Goal: Task Accomplishment & Management: Manage account settings

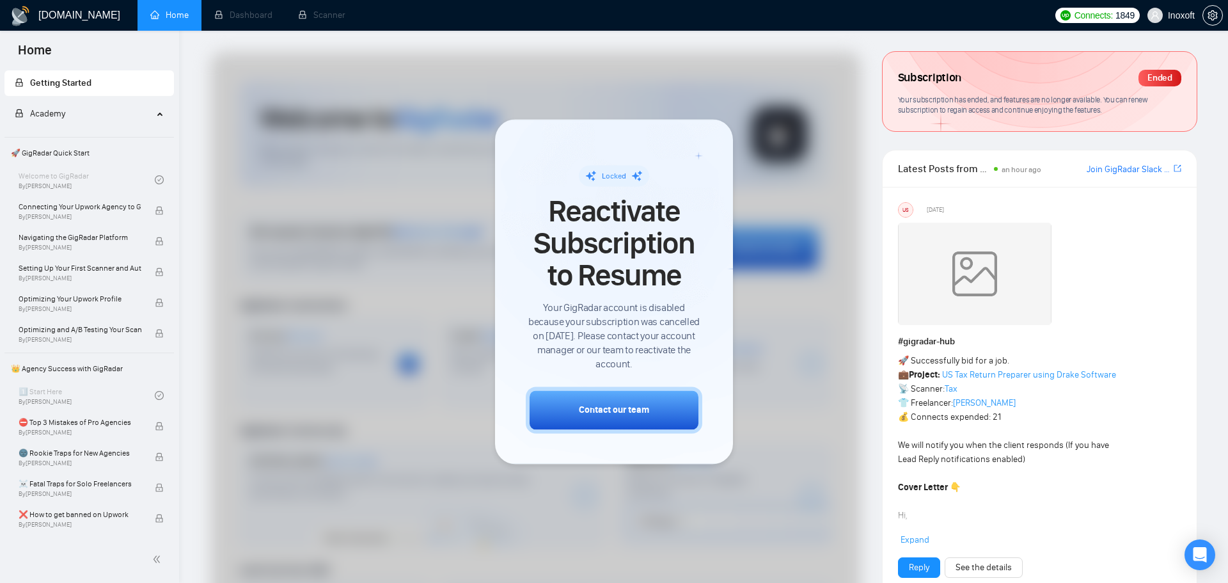
click at [1166, 71] on div "Ended" at bounding box center [1159, 78] width 43 height 17
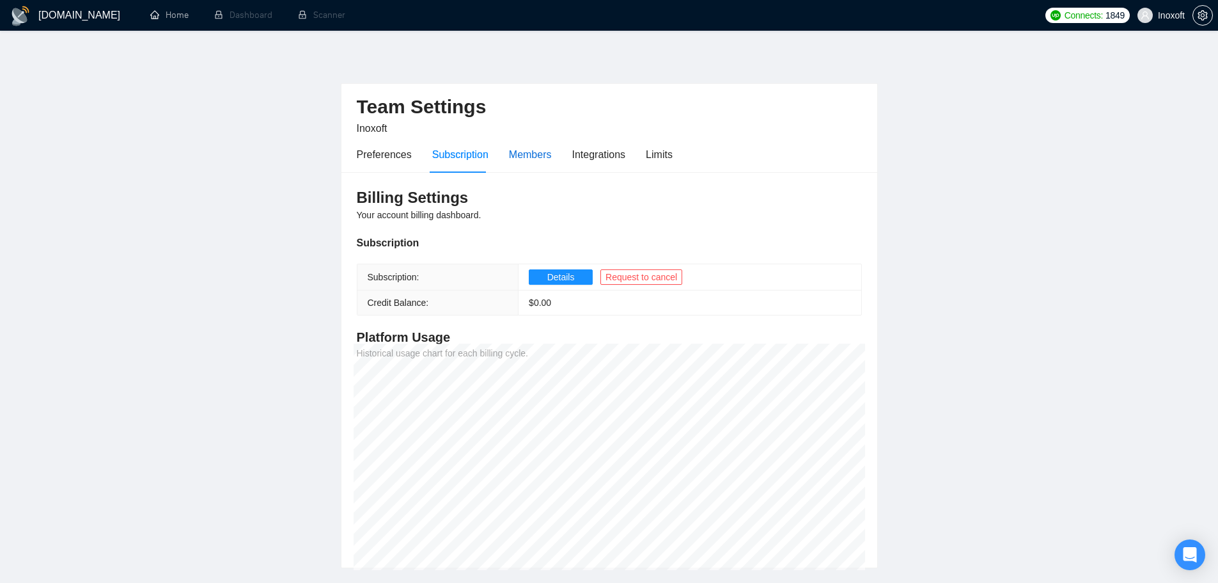
click at [536, 153] on div "Members" at bounding box center [530, 154] width 43 height 16
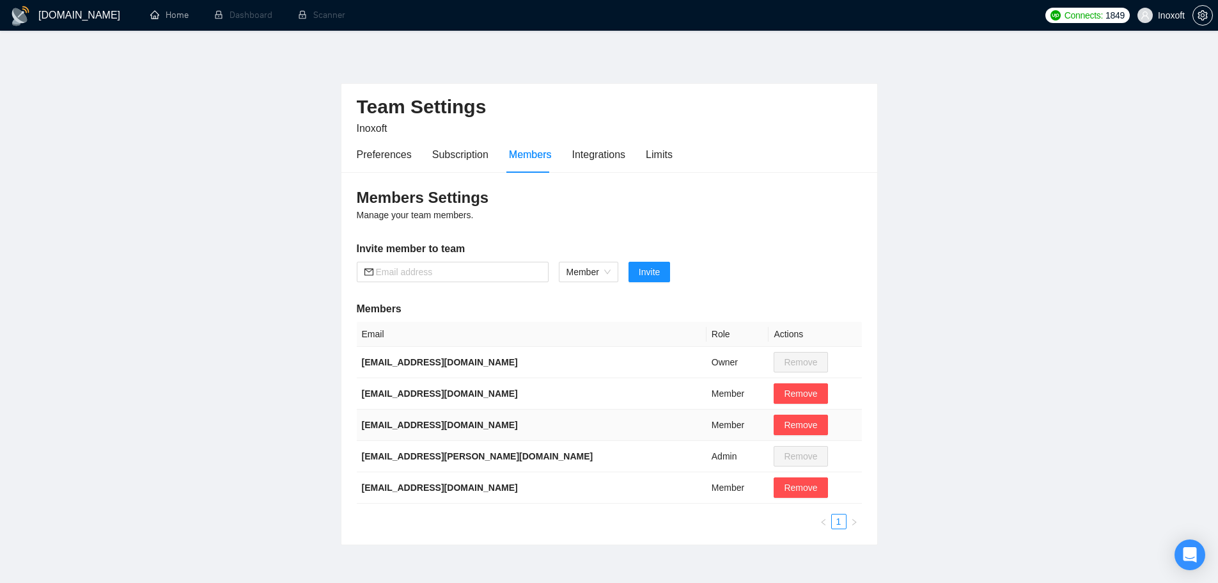
click at [707, 427] on td "Member" at bounding box center [738, 424] width 63 height 31
click at [718, 457] on td "Admin" at bounding box center [738, 456] width 63 height 31
click at [717, 457] on td "Admin" at bounding box center [738, 456] width 63 height 31
click at [716, 457] on td "Admin" at bounding box center [738, 456] width 63 height 31
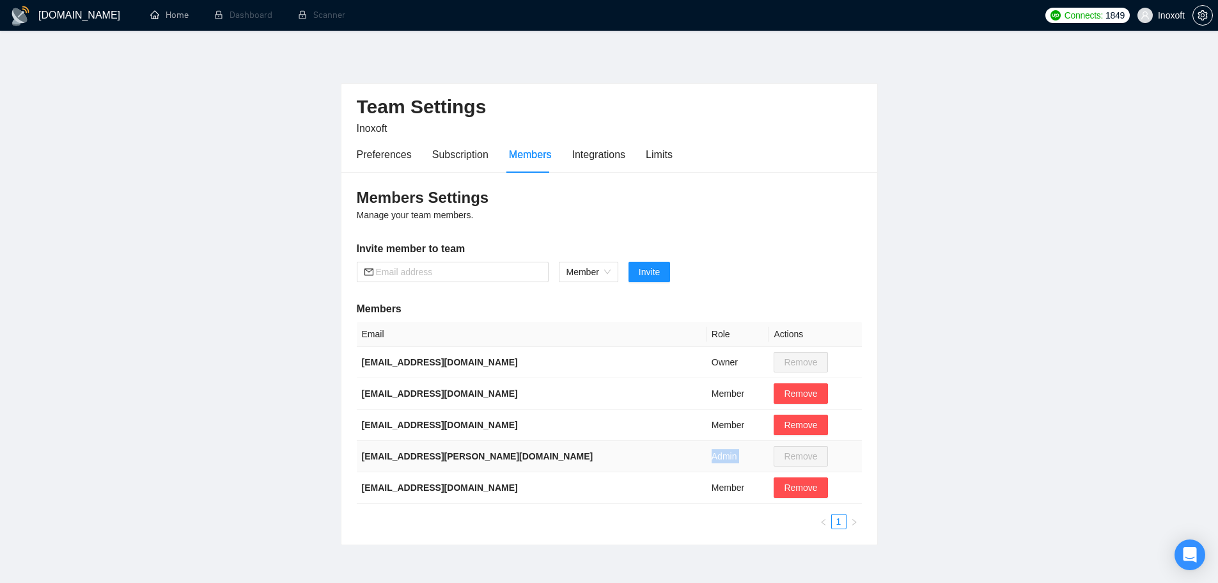
click at [715, 457] on td "Admin" at bounding box center [738, 456] width 63 height 31
click at [707, 386] on td "Member" at bounding box center [738, 393] width 63 height 31
click at [610, 270] on span "Member" at bounding box center [589, 271] width 44 height 19
click at [487, 297] on div "Members Settings Manage your team members. Invite member to team Member Member …" at bounding box center [609, 358] width 536 height 372
drag, startPoint x: 363, startPoint y: 395, endPoint x: 506, endPoint y: 389, distance: 144.0
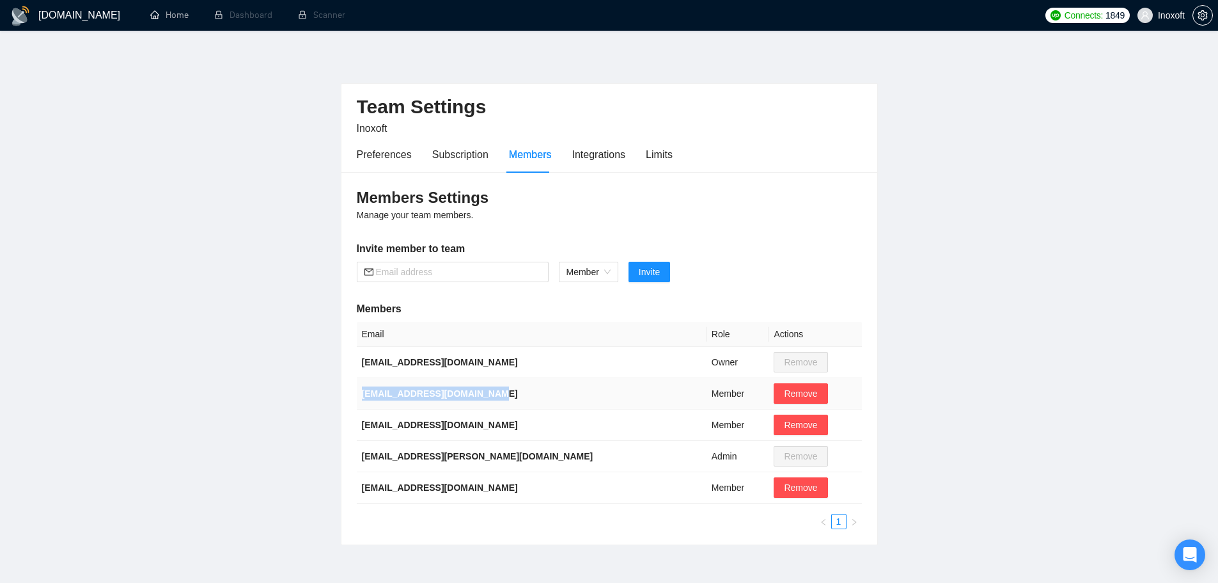
click at [506, 389] on td "[EMAIL_ADDRESS][DOMAIN_NAME]" at bounding box center [532, 393] width 350 height 31
click at [584, 354] on td "[EMAIL_ADDRESS][DOMAIN_NAME]" at bounding box center [532, 362] width 350 height 31
drag, startPoint x: 362, startPoint y: 395, endPoint x: 504, endPoint y: 383, distance: 142.4
click at [504, 383] on td "[EMAIL_ADDRESS][DOMAIN_NAME]" at bounding box center [532, 393] width 350 height 31
copy b "[EMAIL_ADDRESS][DOMAIN_NAME]"
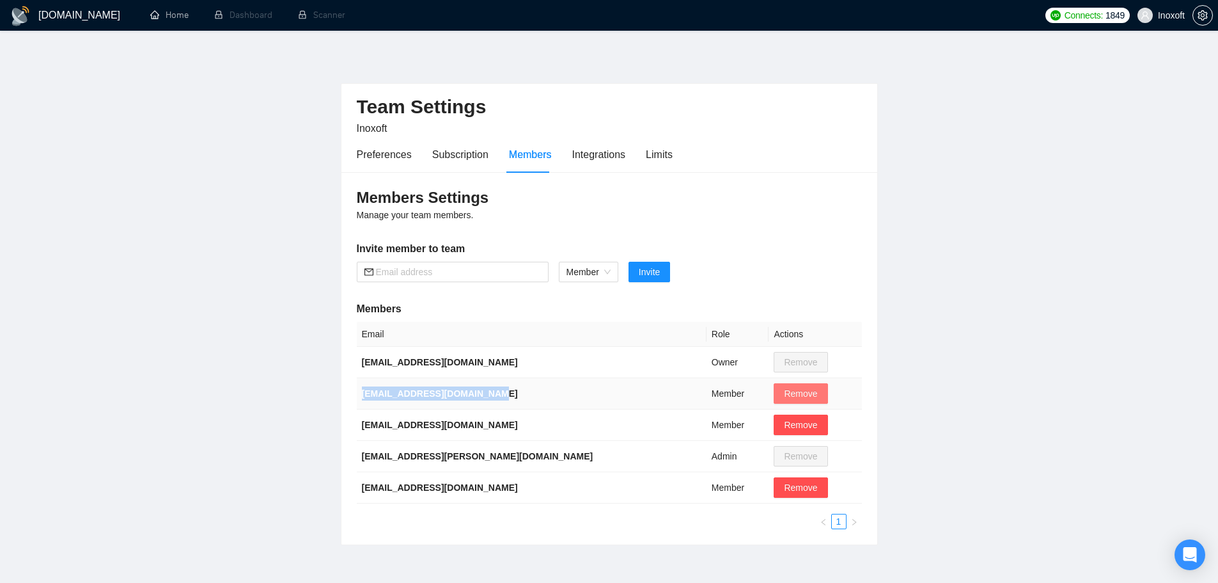
click at [801, 388] on button "Remove" at bounding box center [801, 393] width 54 height 20
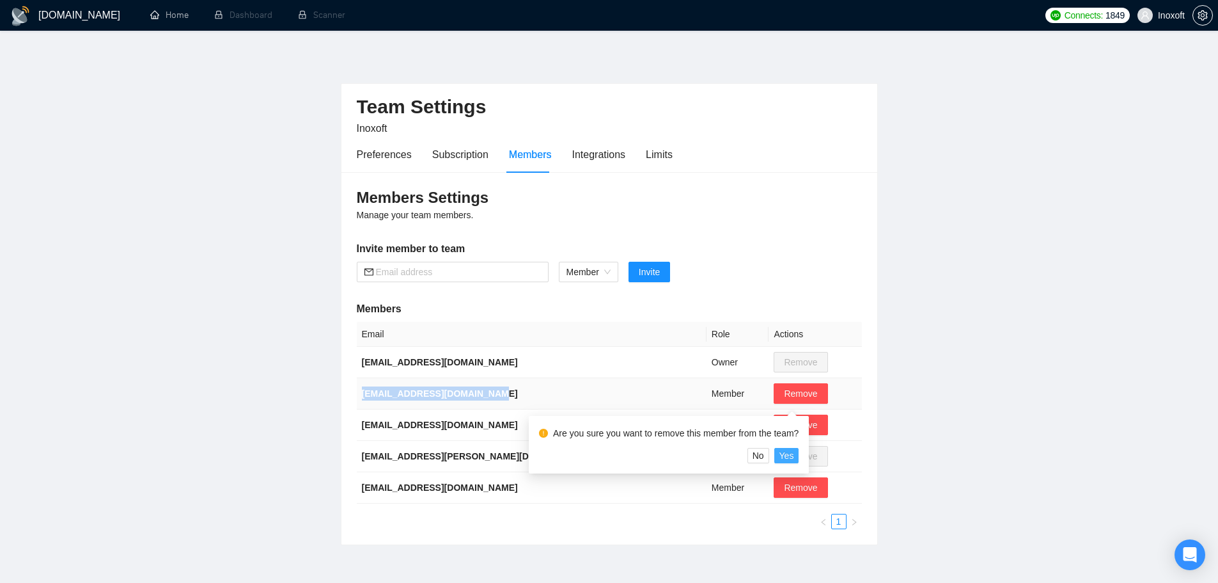
click at [788, 451] on span "Yes" at bounding box center [787, 455] width 15 height 14
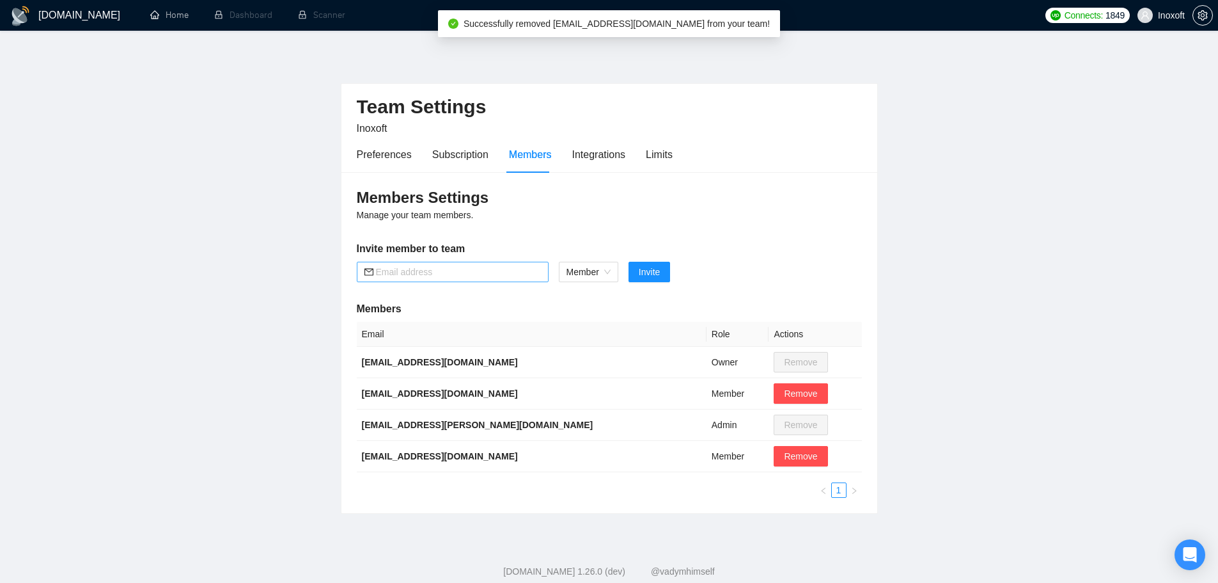
click at [421, 272] on input "text" at bounding box center [458, 272] width 165 height 14
paste input "[EMAIL_ADDRESS][DOMAIN_NAME]"
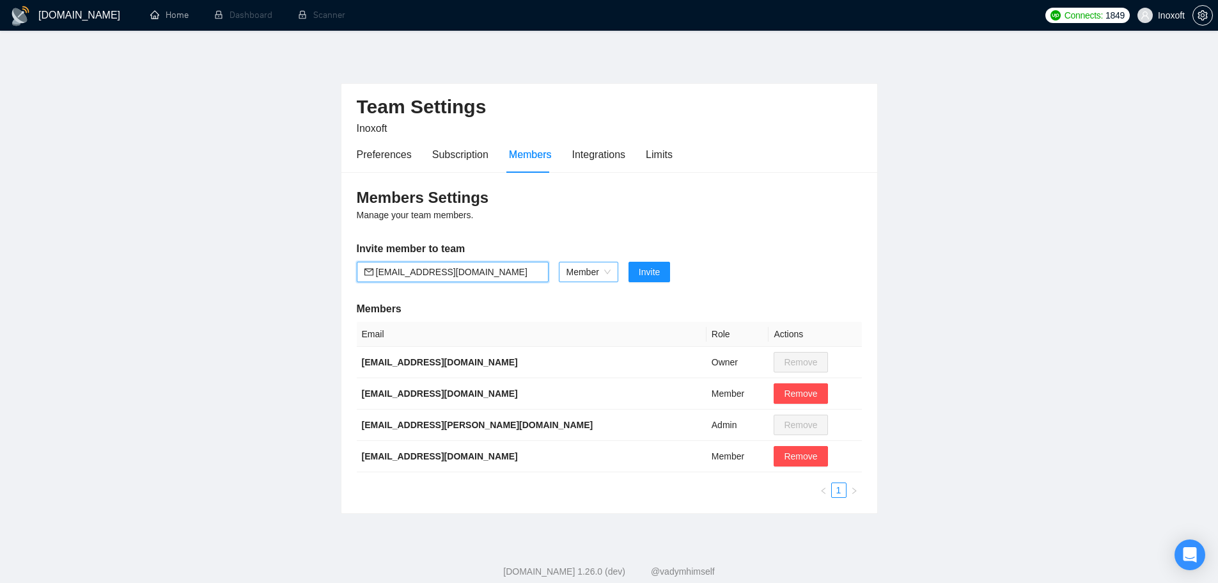
click at [590, 270] on span "Member" at bounding box center [589, 271] width 44 height 19
type input "[EMAIL_ADDRESS][DOMAIN_NAME]"
click at [591, 292] on div "Admin" at bounding box center [588, 297] width 45 height 14
click at [641, 269] on span "Invite" at bounding box center [641, 272] width 21 height 14
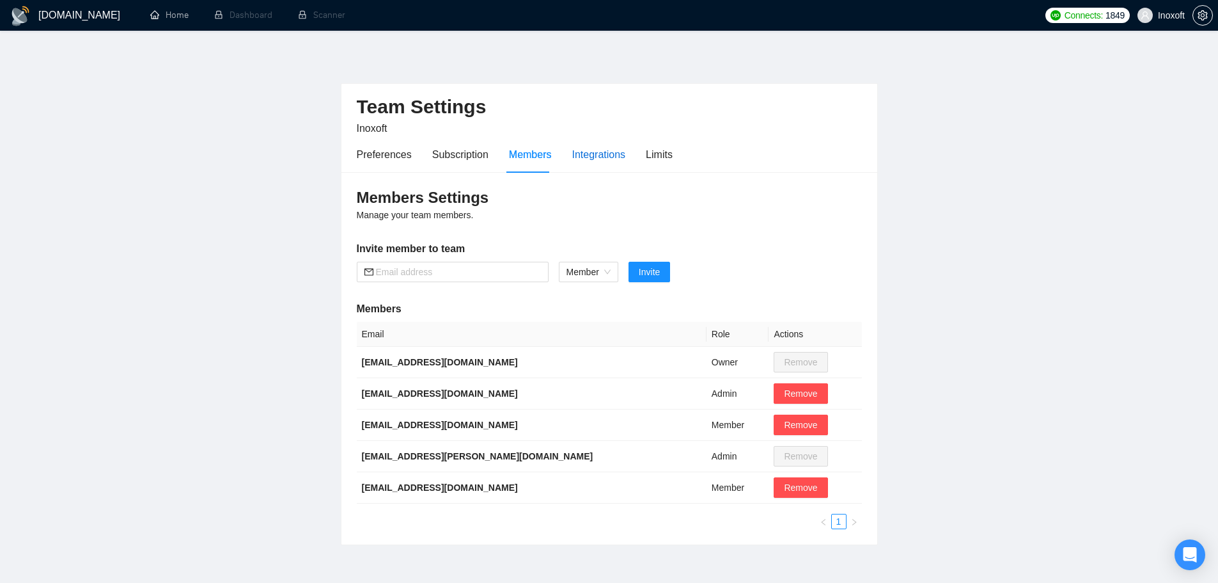
click at [592, 147] on div "Integrations" at bounding box center [599, 154] width 54 height 16
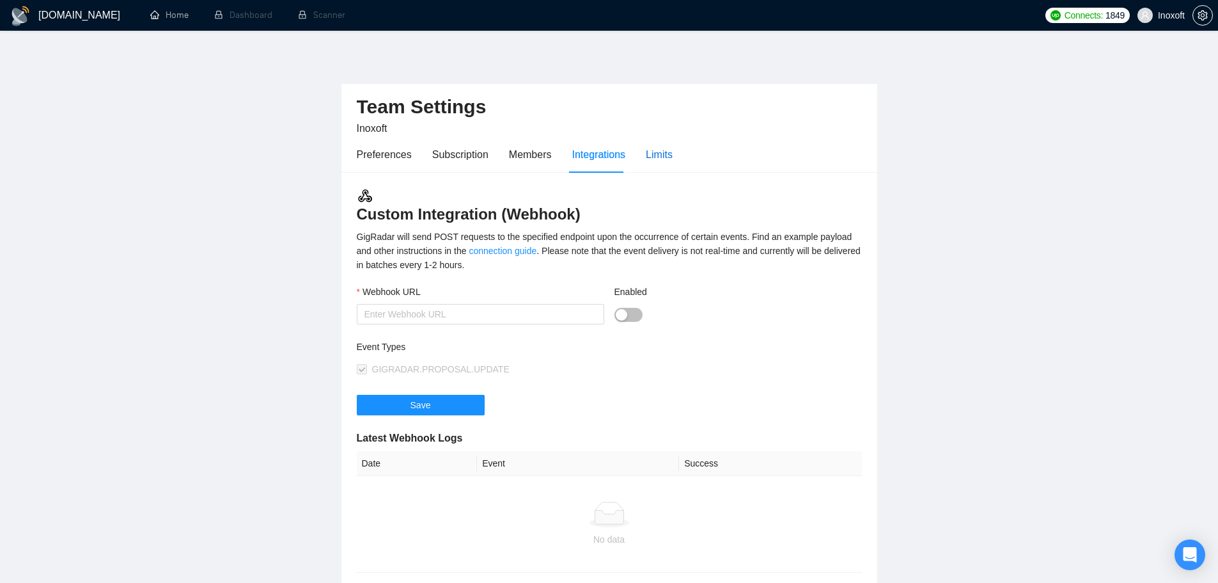
click at [656, 156] on div "Limits" at bounding box center [659, 154] width 27 height 16
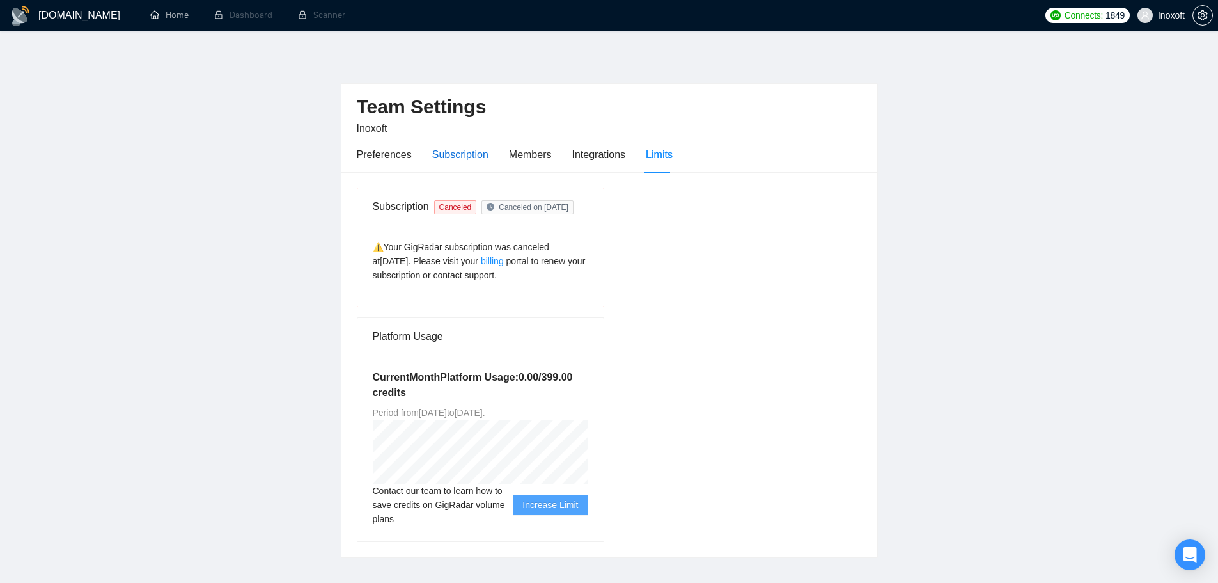
click at [457, 157] on div "Subscription" at bounding box center [460, 154] width 56 height 16
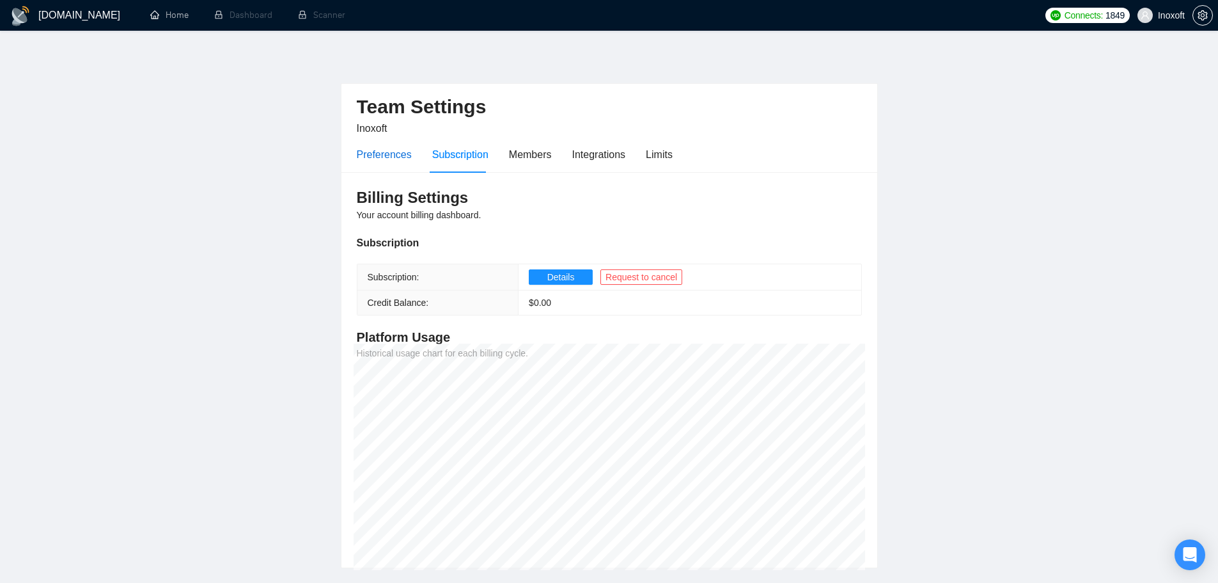
click at [382, 148] on div "Preferences" at bounding box center [384, 154] width 55 height 16
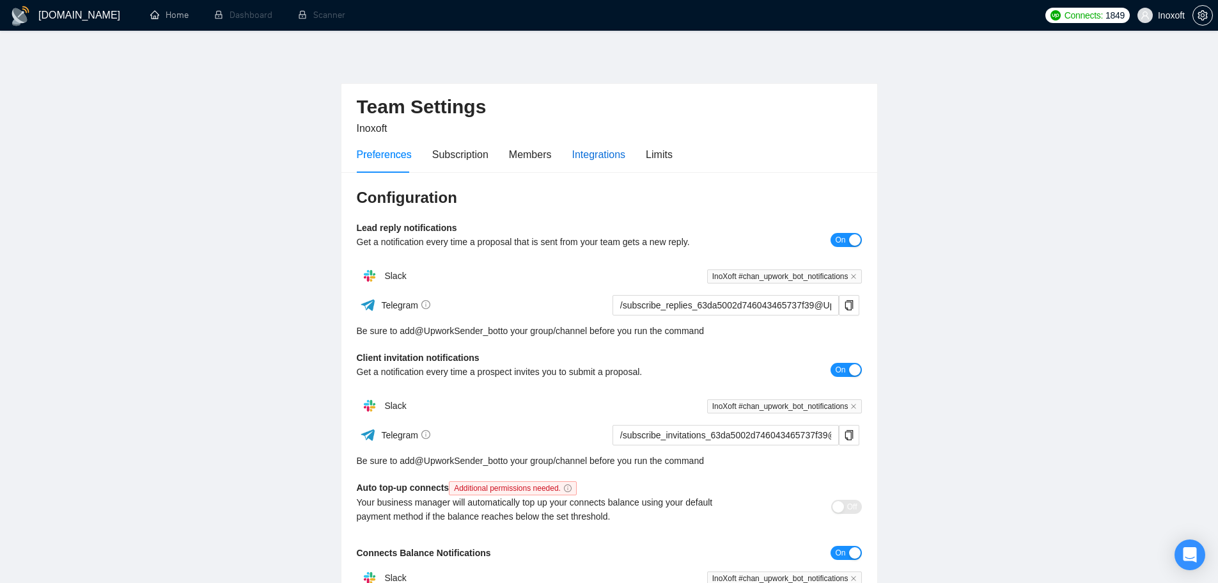
click at [601, 160] on div "Integrations" at bounding box center [599, 154] width 54 height 16
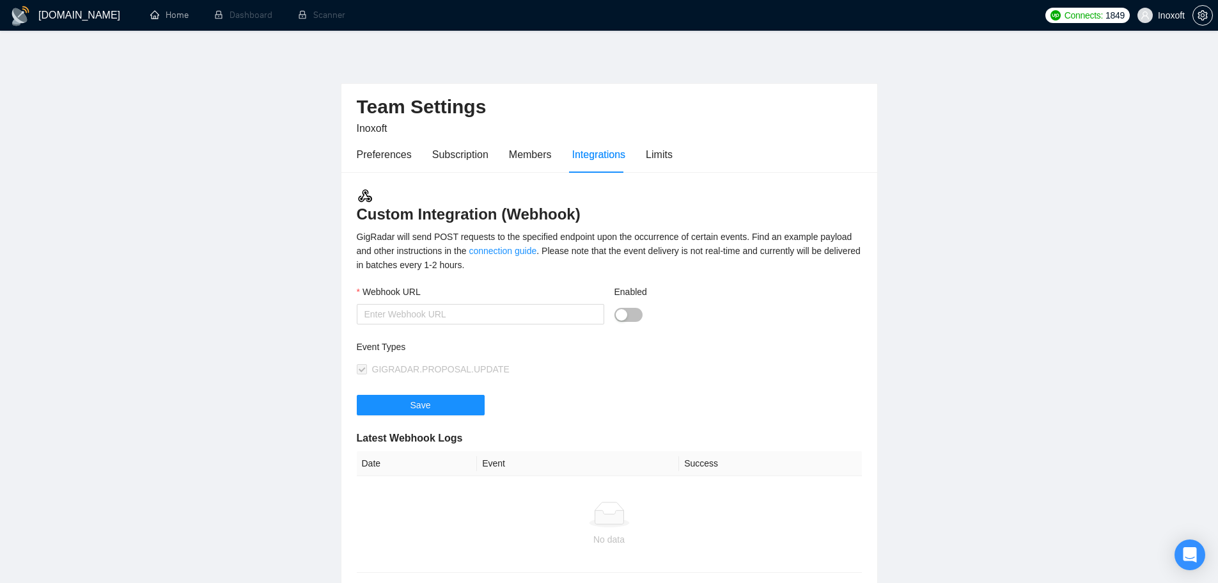
click at [549, 152] on div "Preferences Subscription Members Integrations Limits" at bounding box center [515, 154] width 316 height 36
click at [535, 151] on div "Members" at bounding box center [530, 154] width 43 height 16
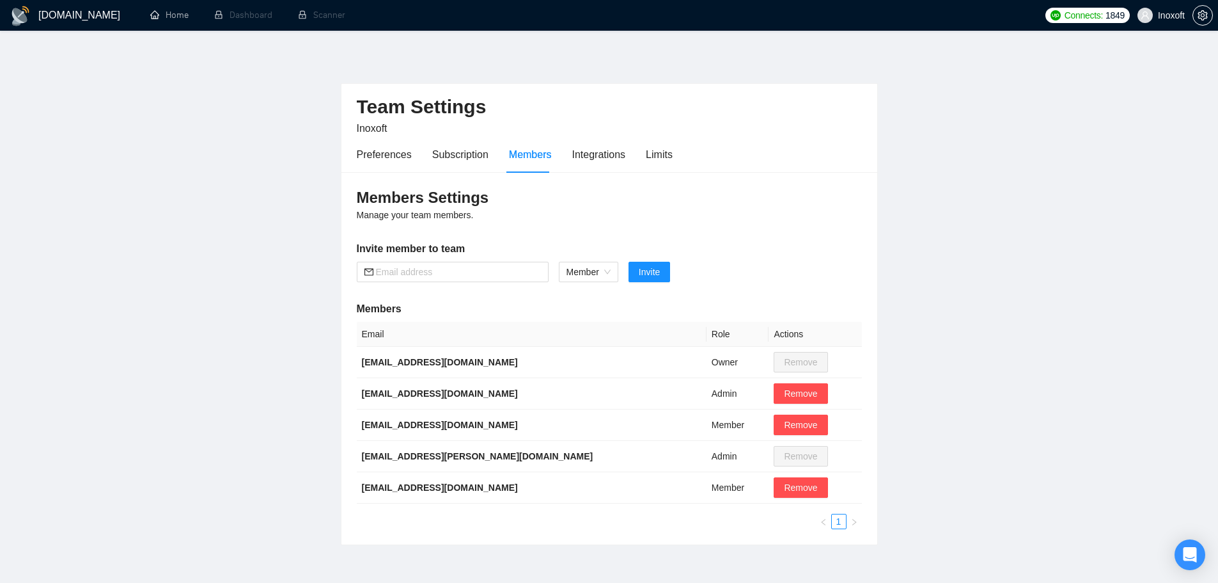
click at [267, 150] on main "Team Settings Inoxoft Preferences Subscription Members Integrations Limits Memb…" at bounding box center [608, 298] width 1177 height 494
click at [1200, 13] on icon "setting" at bounding box center [1203, 15] width 10 height 10
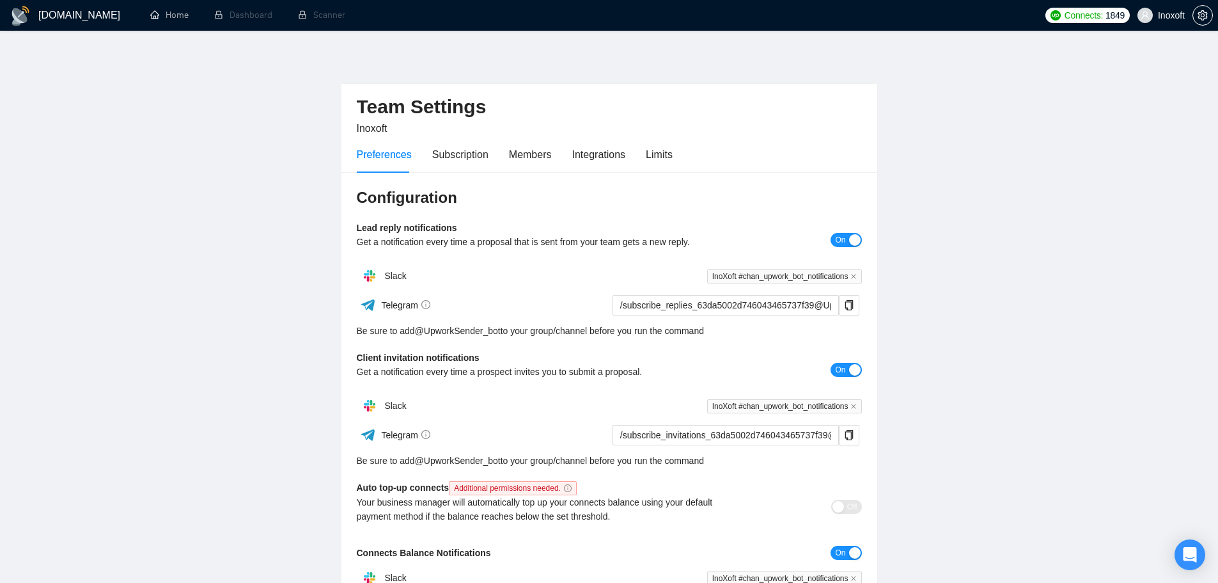
click at [1070, 186] on main "Team Settings Inoxoft Preferences Subscription Members Integrations Limits Conf…" at bounding box center [608, 388] width 1177 height 675
click at [1207, 10] on icon "setting" at bounding box center [1203, 15] width 10 height 10
click at [1204, 10] on button "button" at bounding box center [1203, 15] width 20 height 20
click at [1202, 17] on icon "setting" at bounding box center [1203, 15] width 10 height 10
click at [1204, 12] on icon "setting" at bounding box center [1203, 15] width 10 height 10
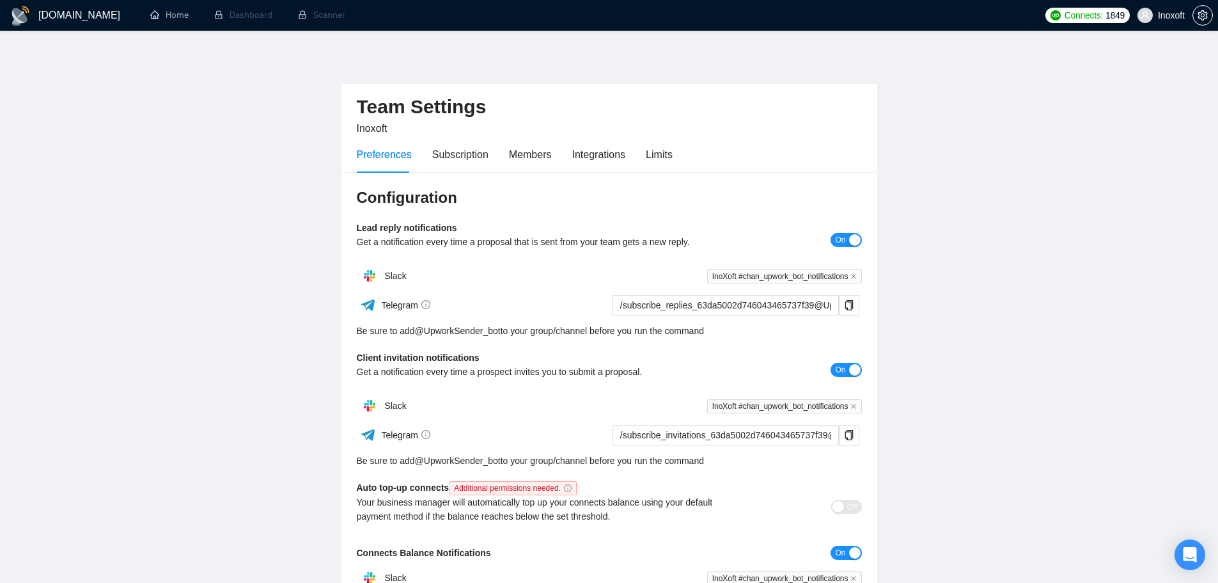
click at [1182, 81] on main "Team Settings Inoxoft Preferences Subscription Members Integrations Limits Conf…" at bounding box center [608, 388] width 1177 height 675
click at [1205, 15] on icon "setting" at bounding box center [1203, 15] width 10 height 10
click at [476, 155] on div "Subscription" at bounding box center [460, 154] width 56 height 16
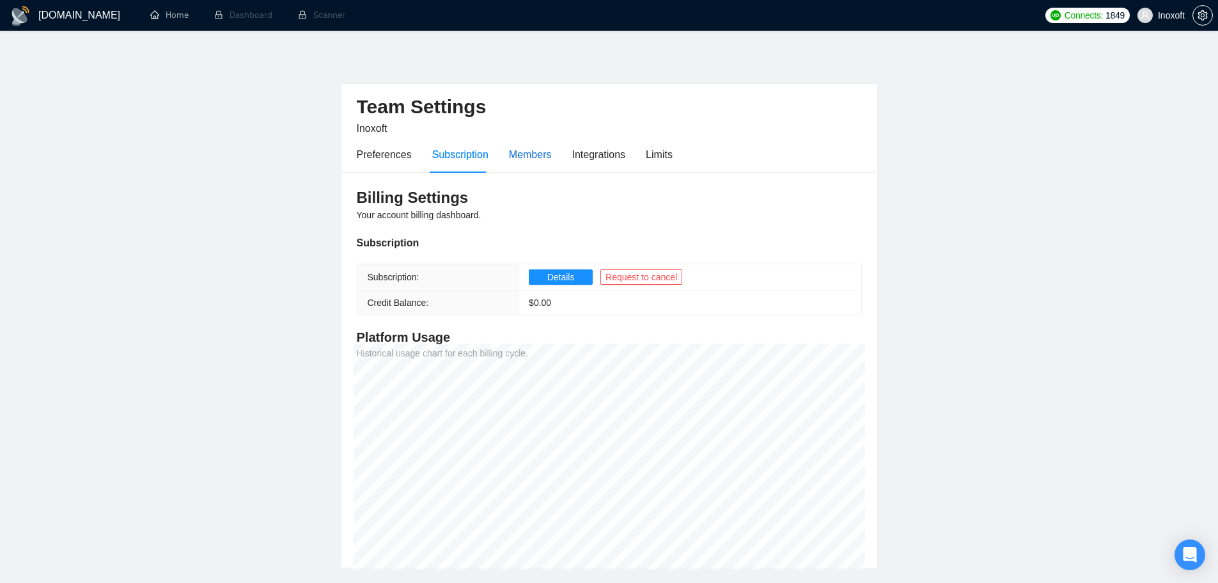
click at [540, 152] on div "Members" at bounding box center [530, 154] width 43 height 16
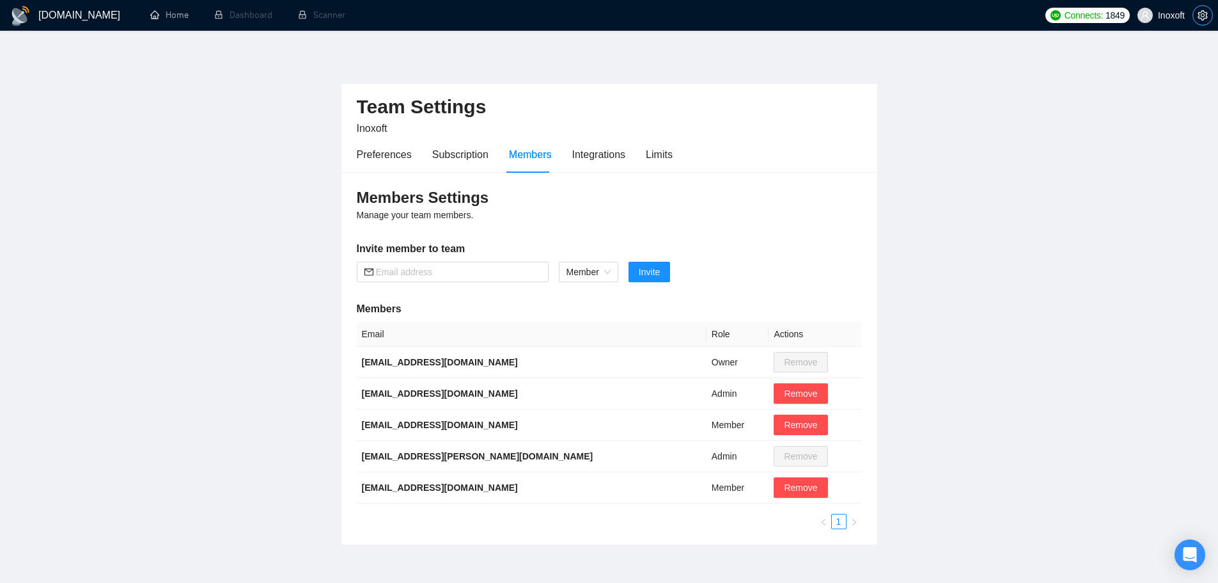
click at [1205, 19] on icon "setting" at bounding box center [1203, 15] width 10 height 10
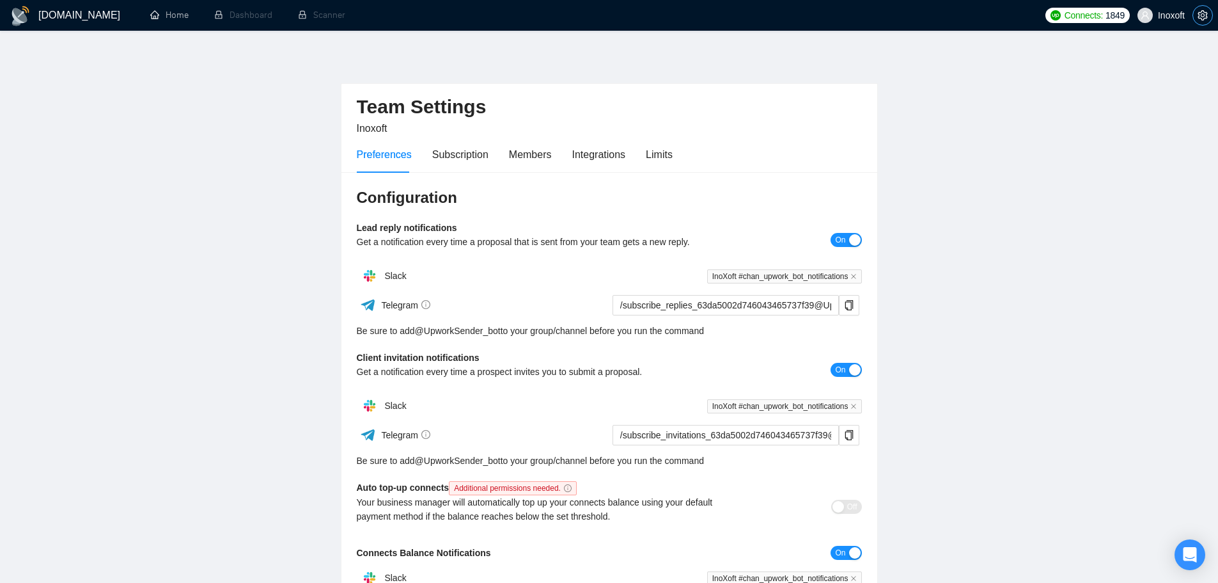
click at [1205, 13] on icon "setting" at bounding box center [1203, 15] width 10 height 10
click at [1164, 15] on span "Inoxoft" at bounding box center [1171, 15] width 27 height 0
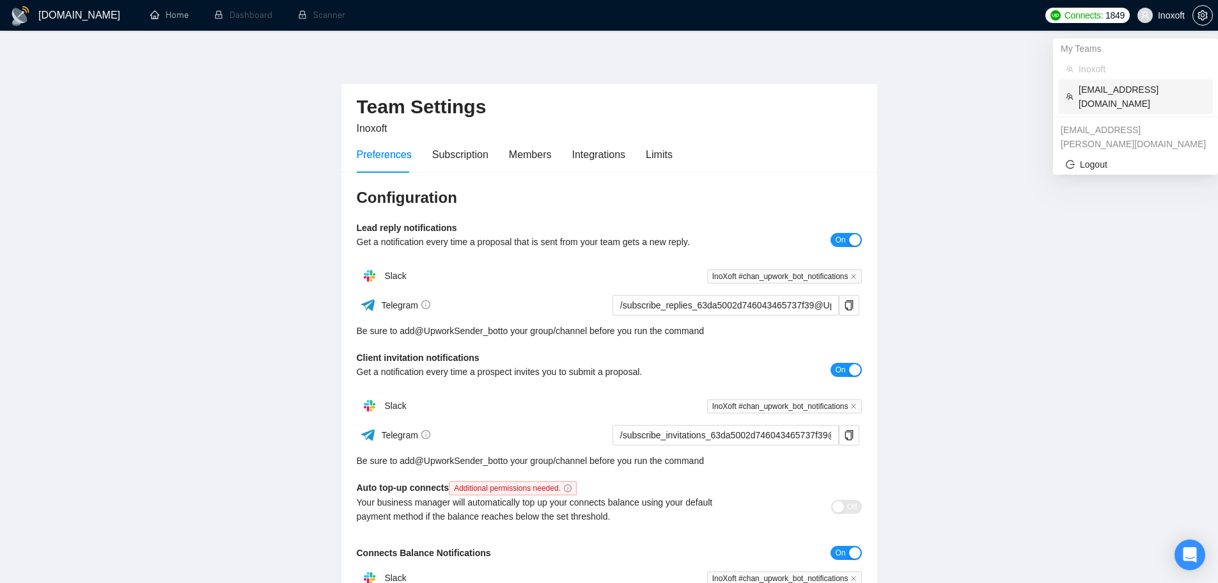
click at [1099, 94] on span "[EMAIL_ADDRESS][DOMAIN_NAME]" at bounding box center [1142, 96] width 127 height 28
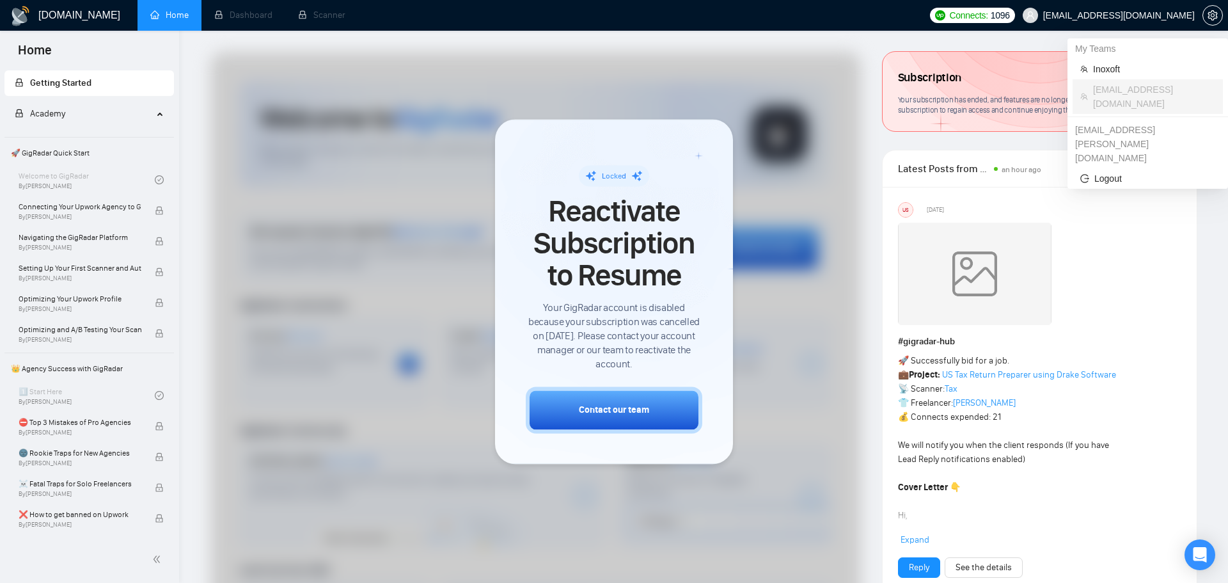
click at [1189, 15] on span "[EMAIL_ADDRESS][DOMAIN_NAME]" at bounding box center [1119, 15] width 152 height 0
click at [1120, 63] on span "Inoxoft" at bounding box center [1154, 69] width 122 height 14
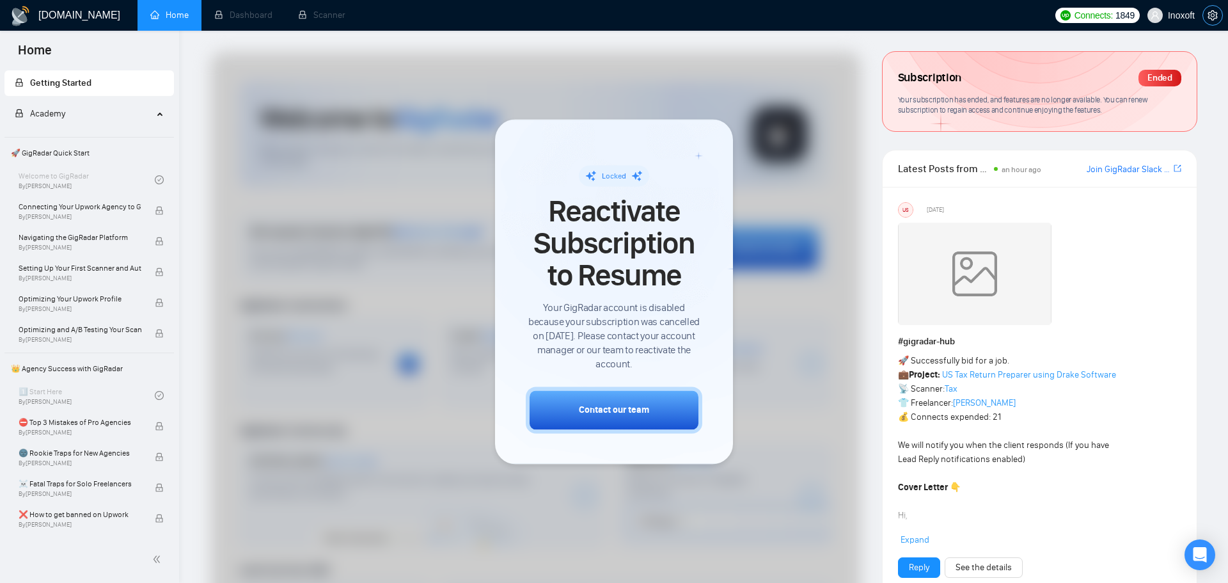
click at [1203, 18] on span "setting" at bounding box center [1212, 15] width 19 height 10
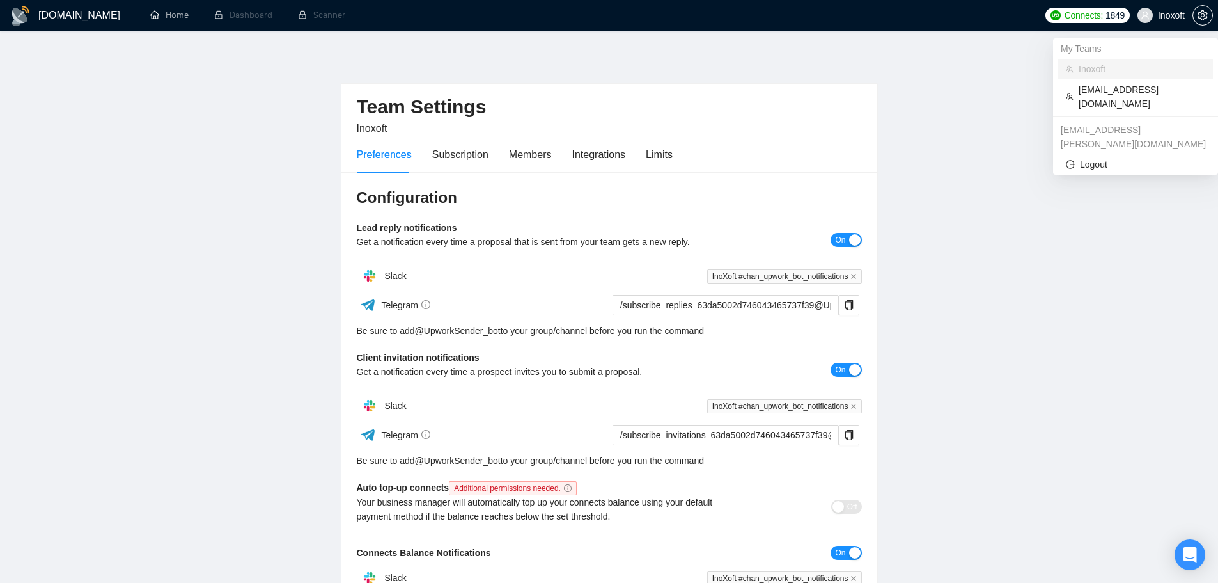
click at [1148, 13] on icon "user" at bounding box center [1145, 15] width 9 height 9
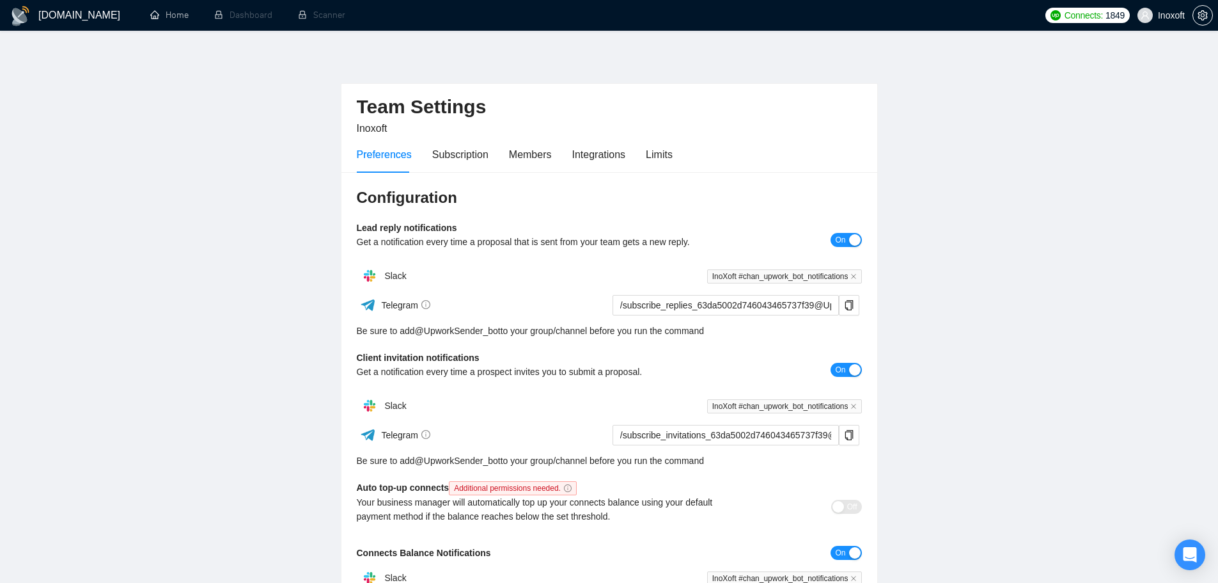
click at [1162, 15] on span "Inoxoft" at bounding box center [1171, 15] width 27 height 0
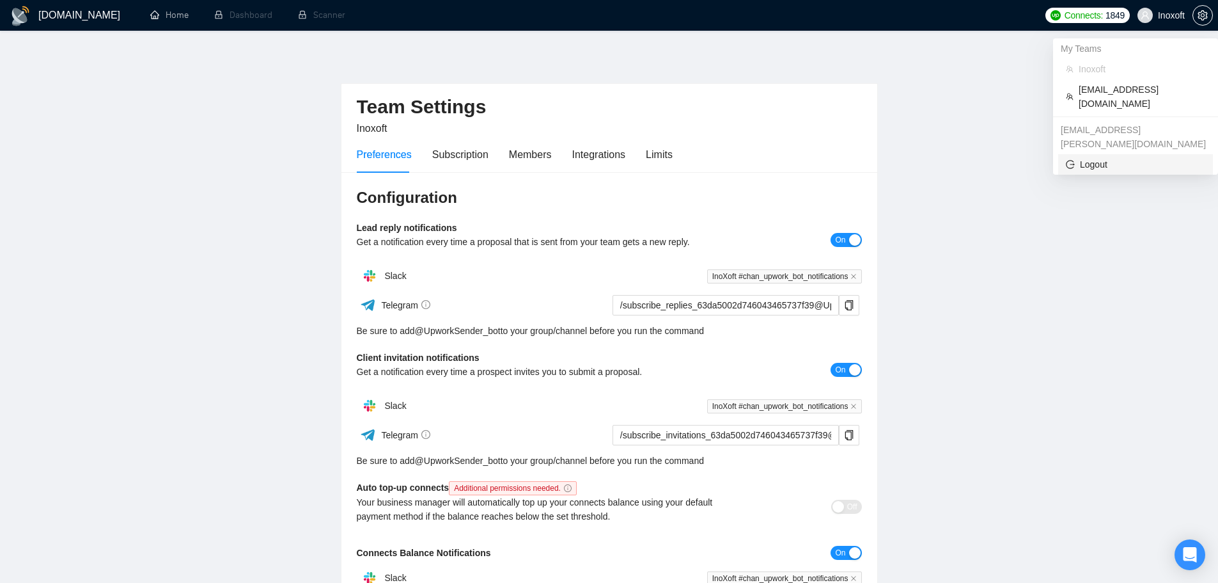
click at [1096, 157] on span "Logout" at bounding box center [1135, 164] width 139 height 14
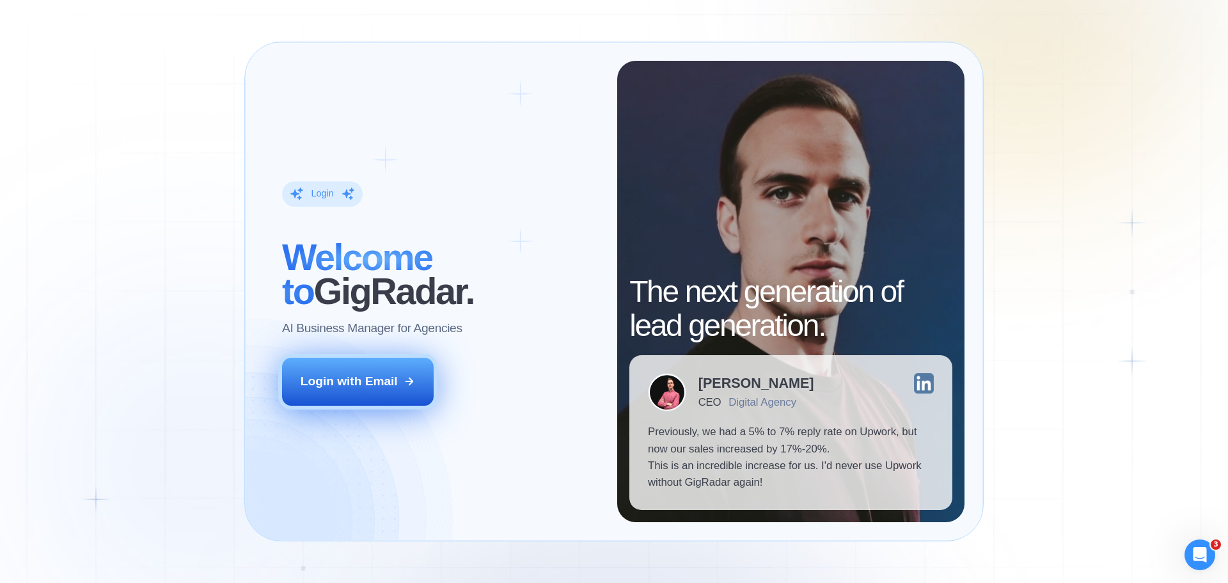
click at [374, 383] on div "Login with Email" at bounding box center [349, 381] width 97 height 17
